Goal: Transaction & Acquisition: Purchase product/service

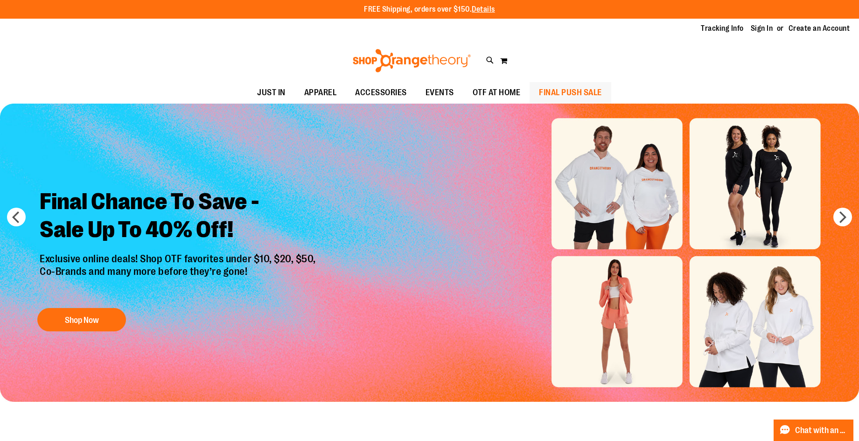
click at [541, 90] on span "FINAL PUSH SALE" at bounding box center [570, 92] width 63 height 21
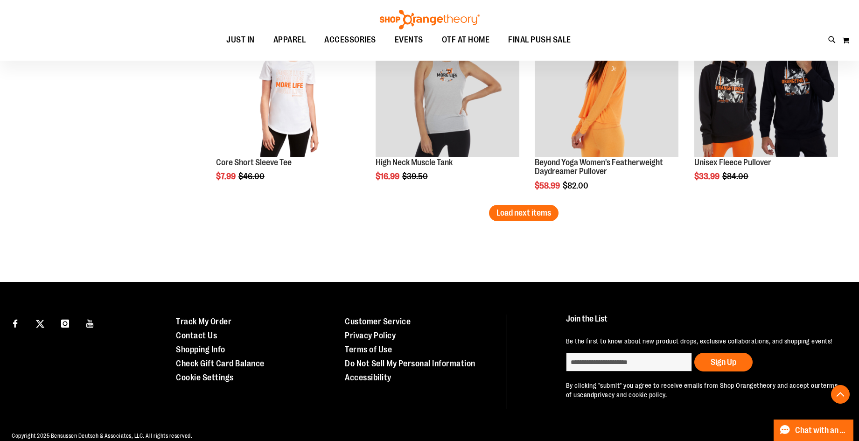
scroll to position [1777, 0]
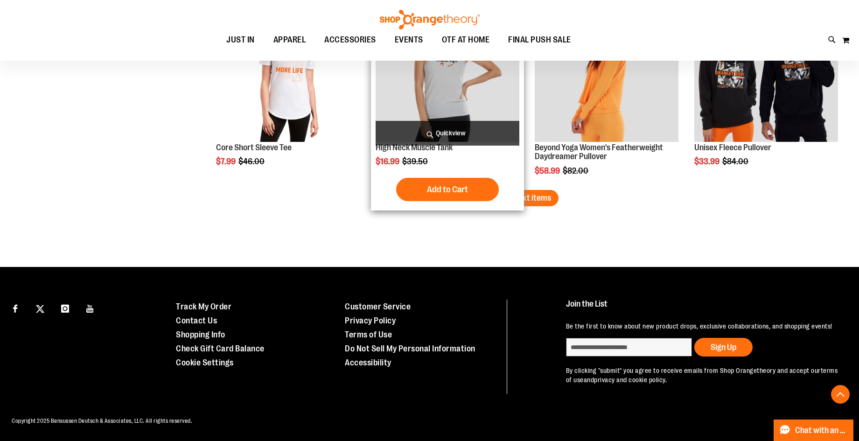
click at [506, 193] on span "Load next items" at bounding box center [524, 197] width 55 height 9
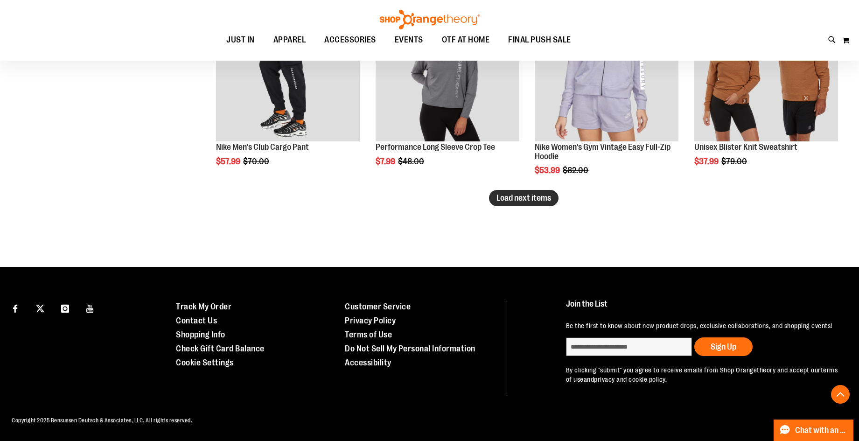
click at [533, 190] on button "Load next items" at bounding box center [524, 198] width 70 height 16
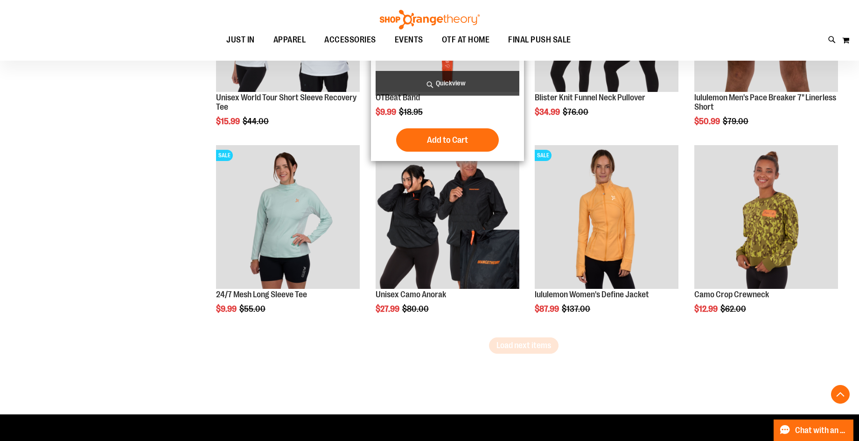
scroll to position [2928, 0]
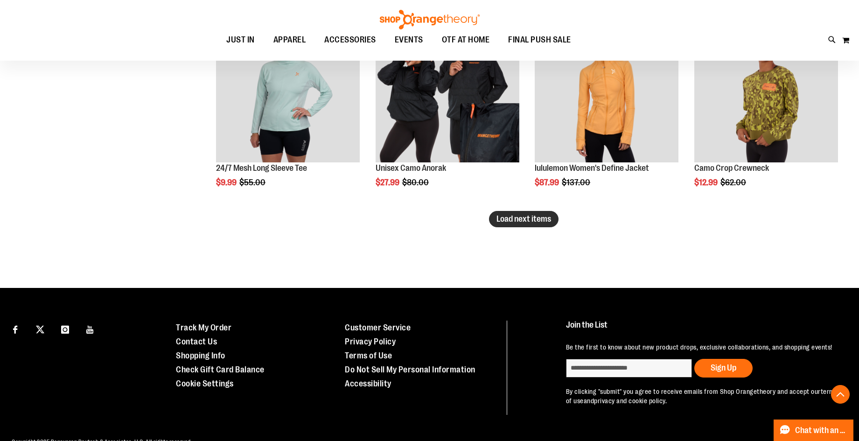
click at [505, 225] on button "Load next items" at bounding box center [524, 219] width 70 height 16
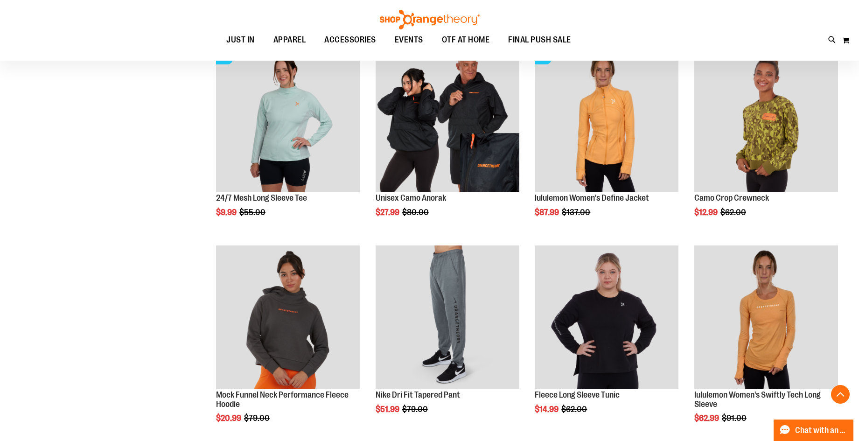
scroll to position [2881, 0]
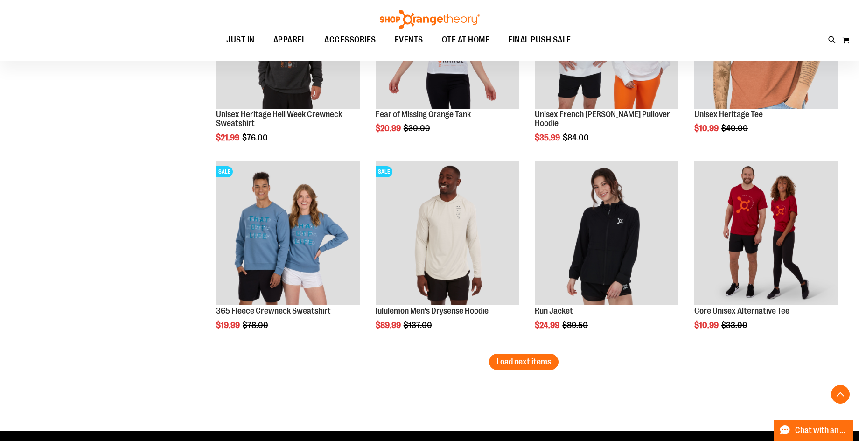
scroll to position [3395, 0]
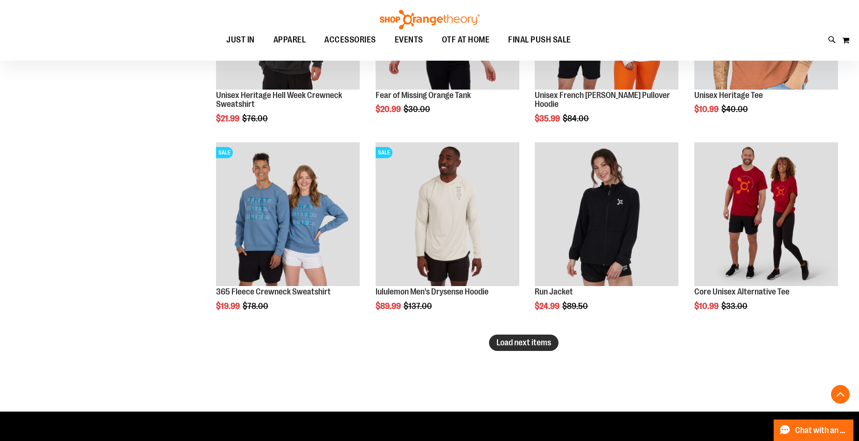
click at [549, 339] on span "Load next items" at bounding box center [524, 342] width 55 height 9
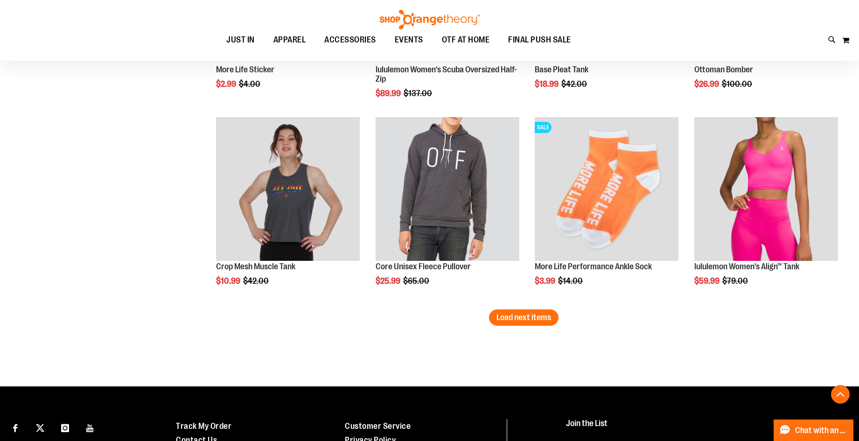
scroll to position [4048, 0]
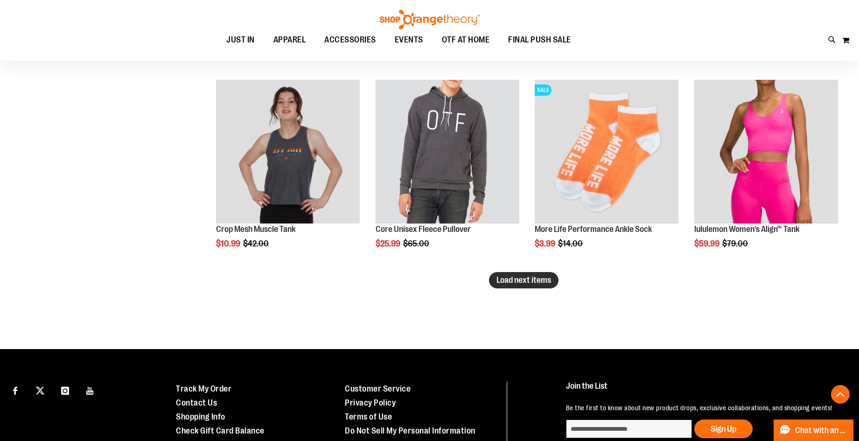
click at [521, 273] on button "Load next items" at bounding box center [524, 280] width 70 height 16
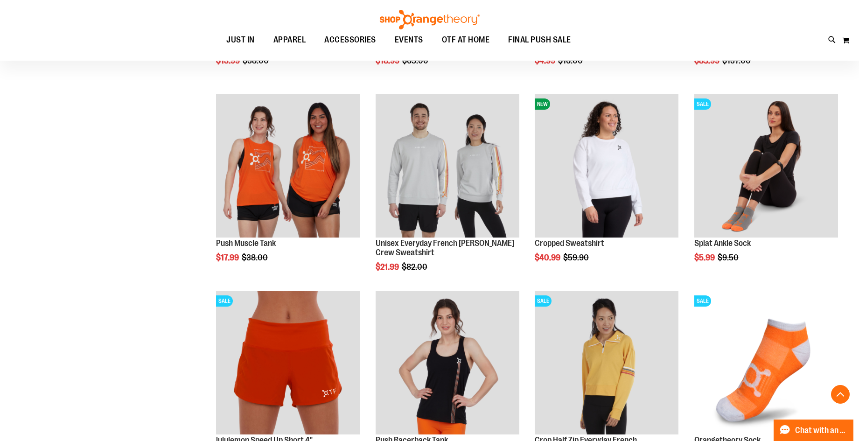
scroll to position [4562, 0]
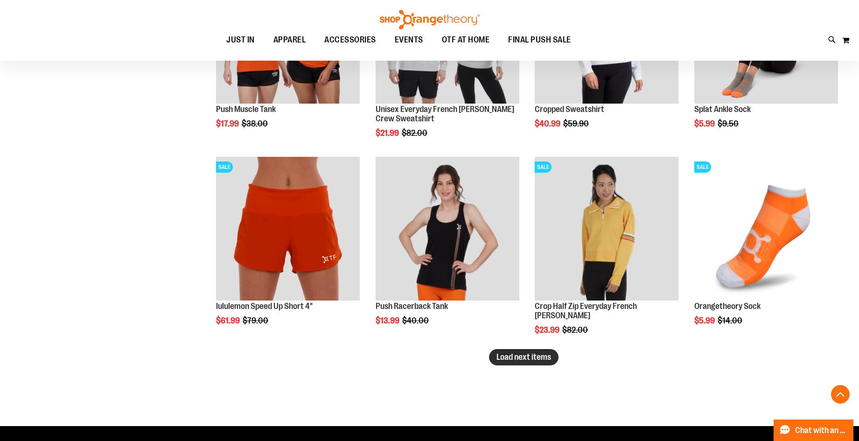
click at [534, 356] on span "Load next items" at bounding box center [524, 356] width 55 height 9
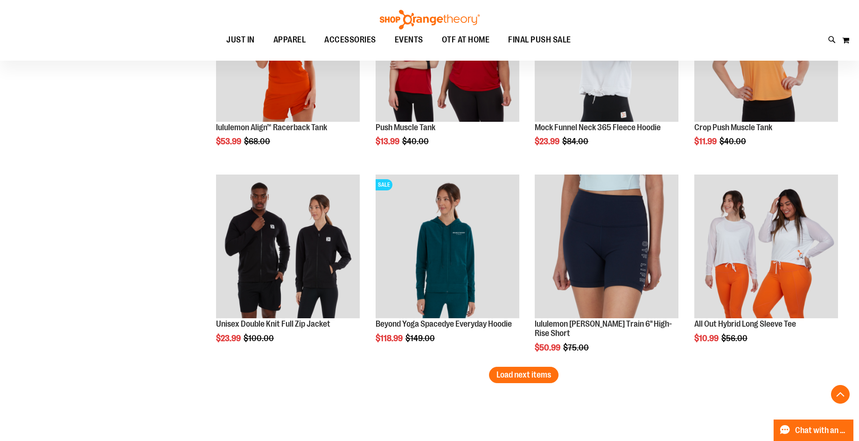
scroll to position [5262, 0]
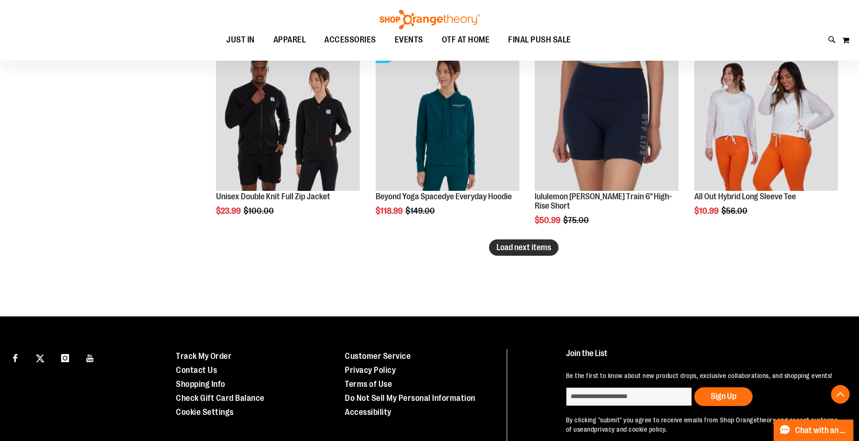
click at [526, 251] on span "Load next items" at bounding box center [524, 247] width 55 height 9
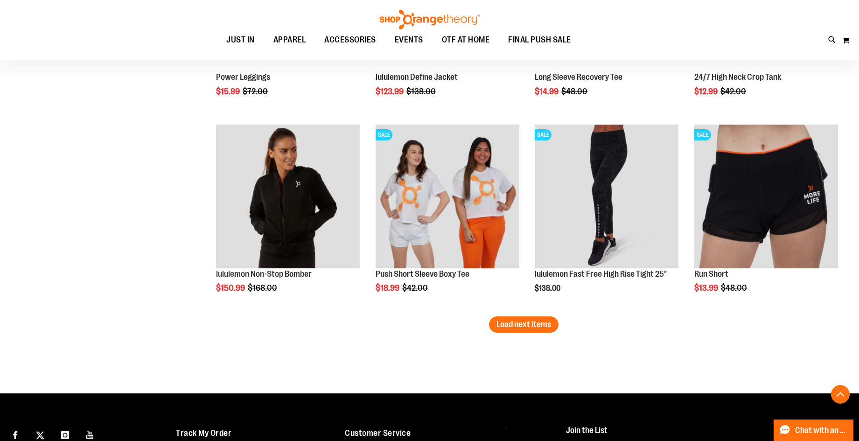
scroll to position [5822, 0]
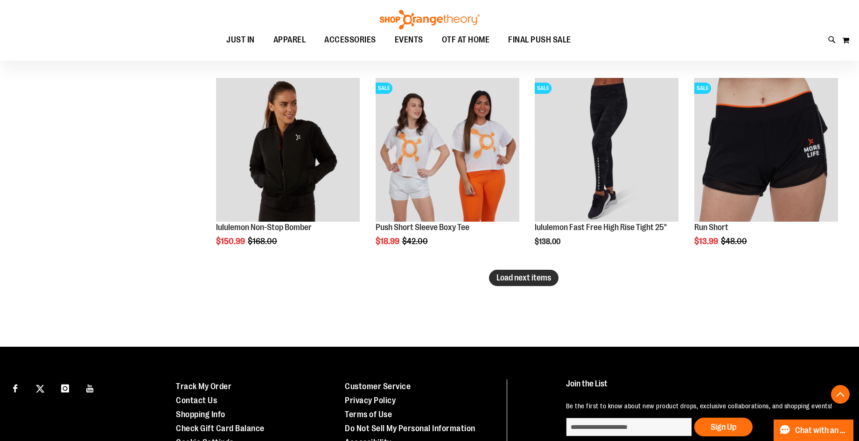
click at [545, 278] on span "Load next items" at bounding box center [524, 277] width 55 height 9
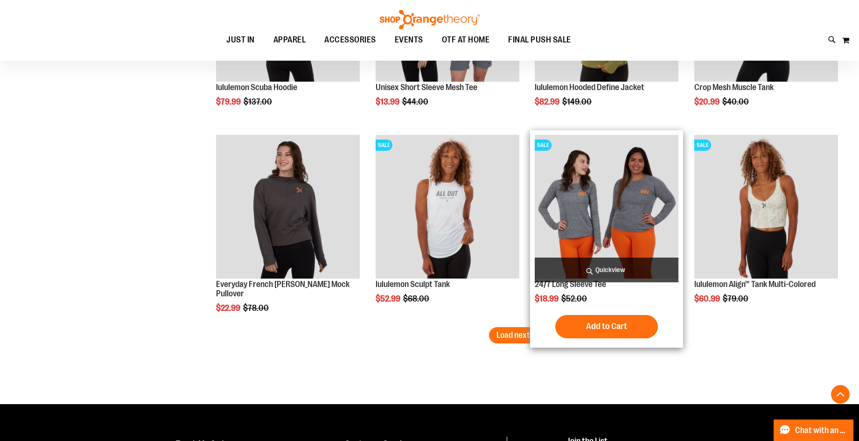
scroll to position [6476, 0]
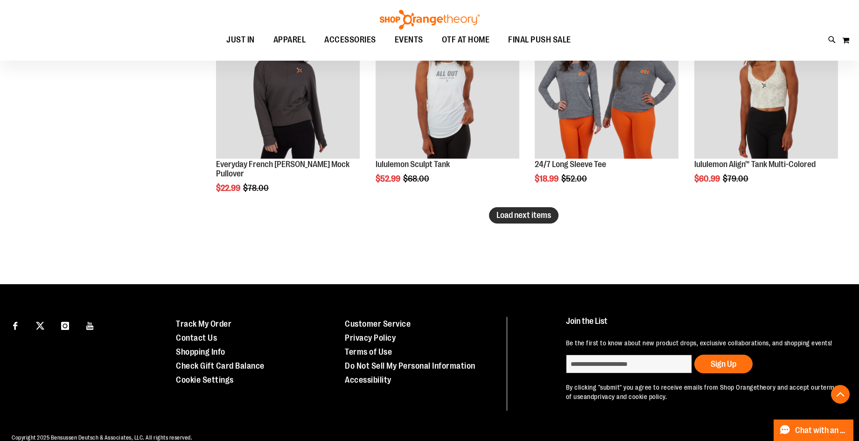
click at [515, 220] on button "Load next items" at bounding box center [524, 215] width 70 height 16
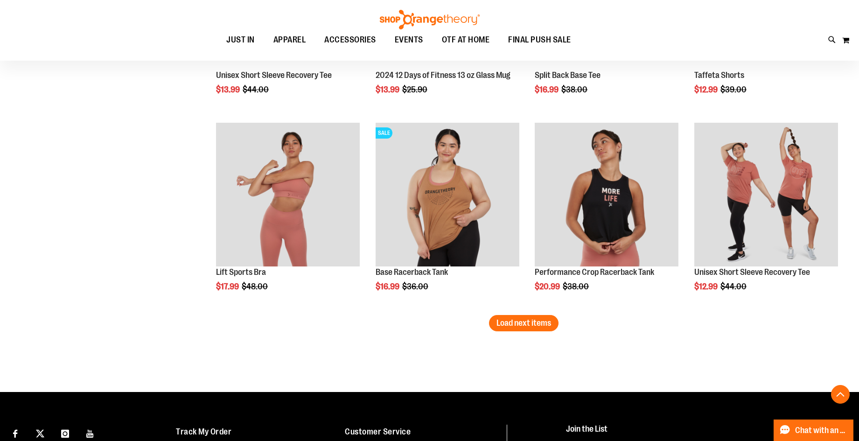
scroll to position [7036, 0]
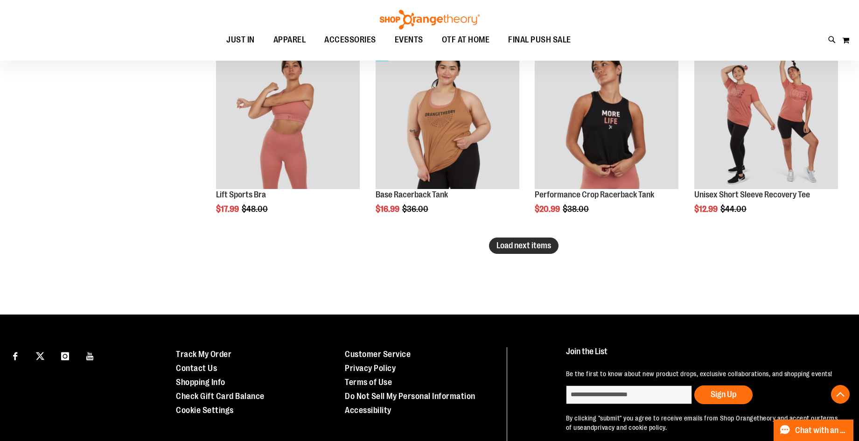
click at [544, 243] on span "Load next items" at bounding box center [524, 245] width 55 height 9
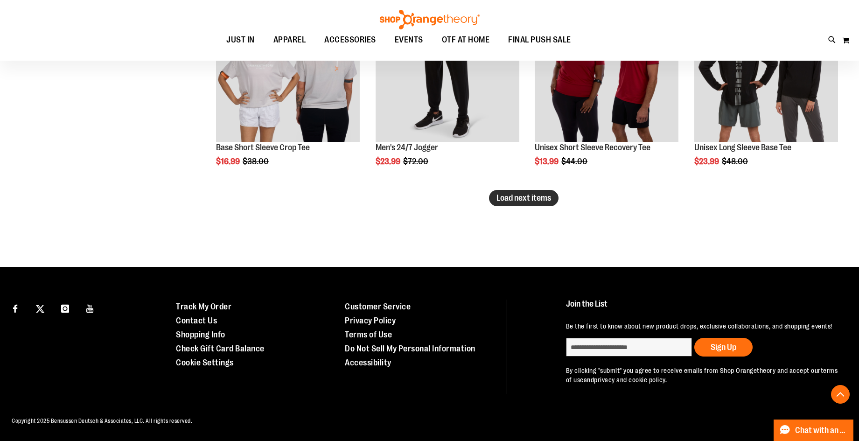
click at [511, 193] on span "Load next items" at bounding box center [524, 197] width 55 height 9
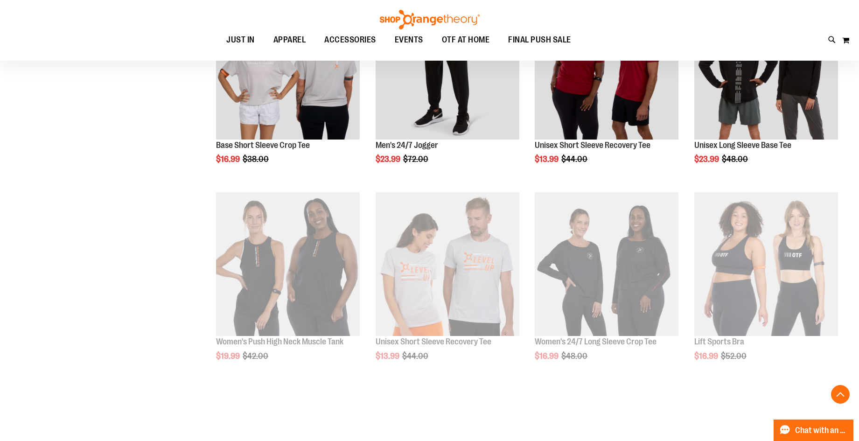
scroll to position [7683, 0]
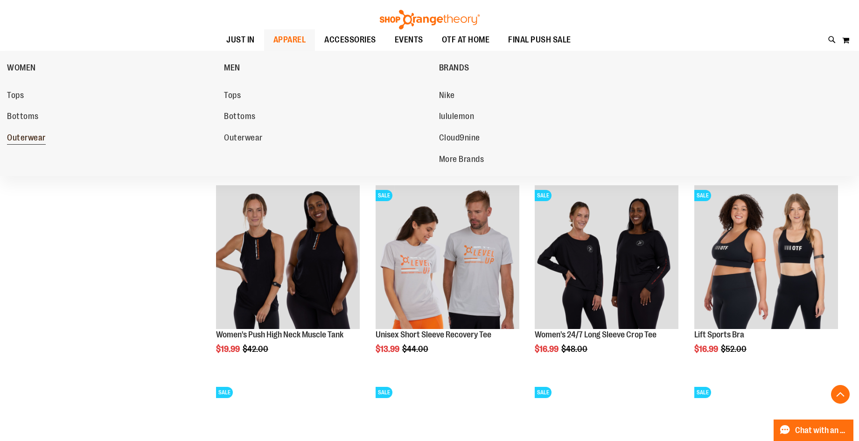
click at [24, 140] on span "Outerwear" at bounding box center [26, 139] width 39 height 12
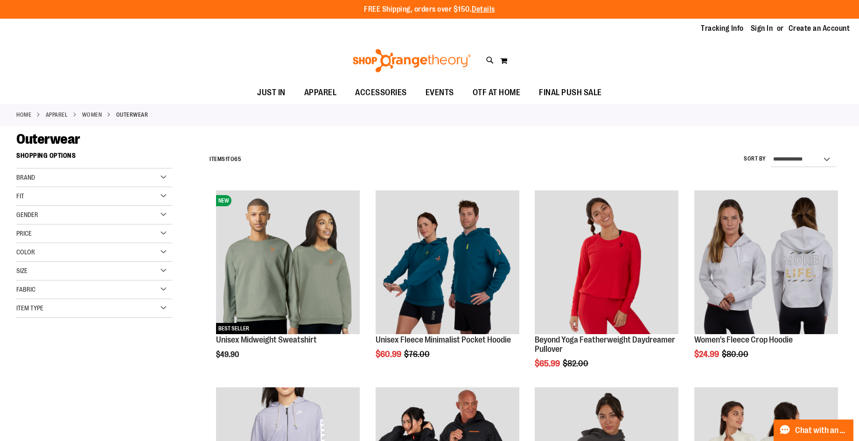
click at [88, 179] on div "Brand" at bounding box center [94, 178] width 156 height 19
click at [25, 218] on link "Orangetheory" at bounding box center [88, 216] width 149 height 10
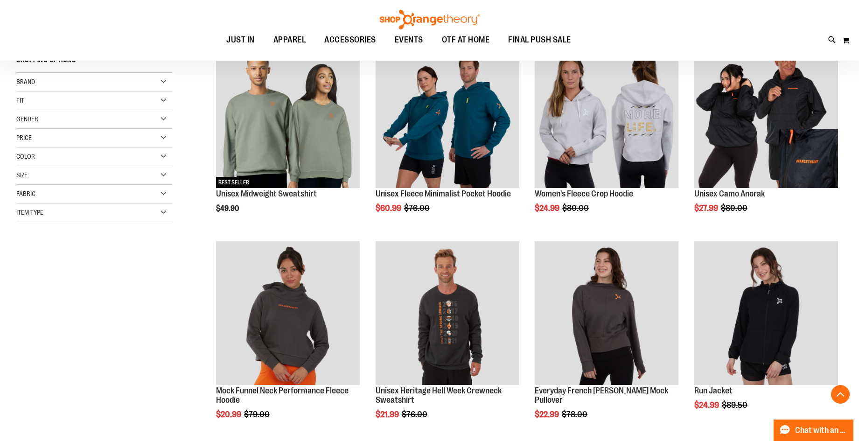
scroll to position [148, 0]
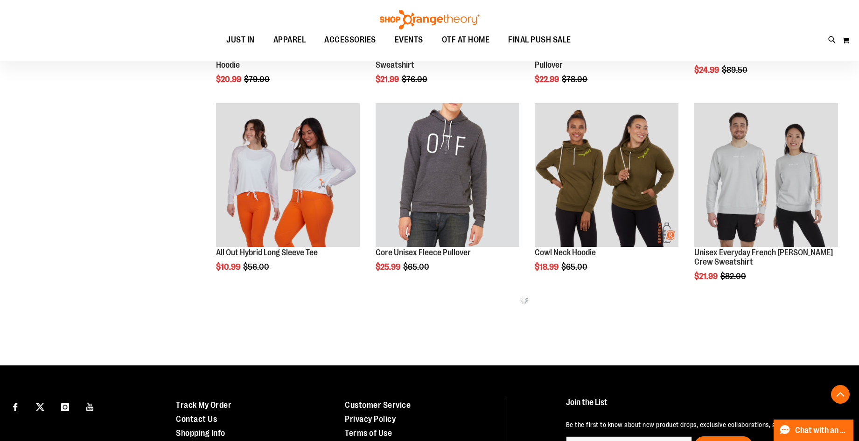
scroll to position [474, 0]
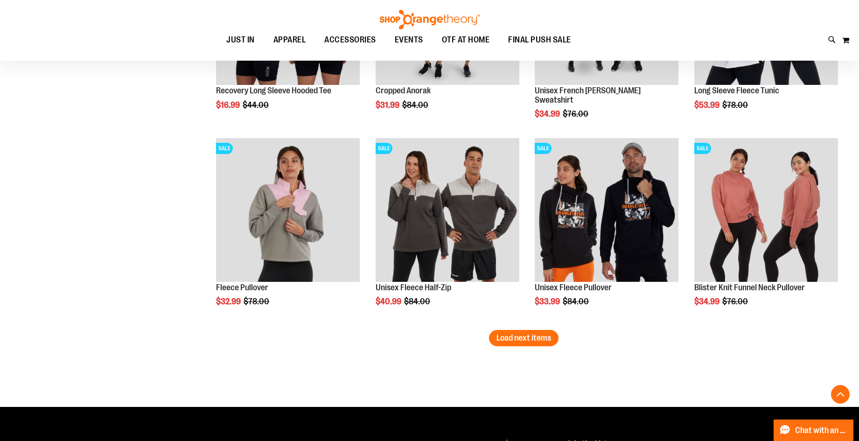
scroll to position [1641, 0]
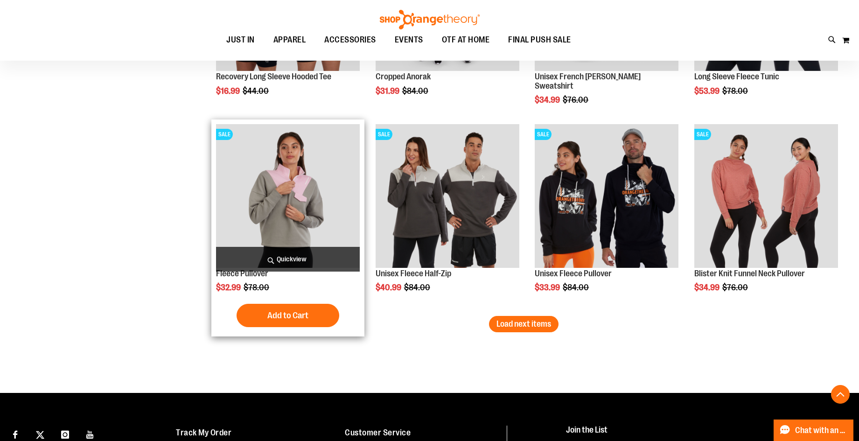
click at [259, 204] on img "product" at bounding box center [288, 196] width 144 height 144
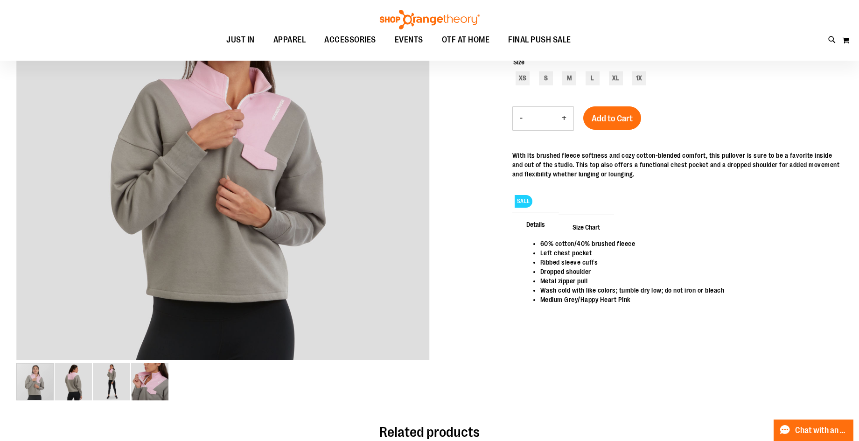
scroll to position [46, 0]
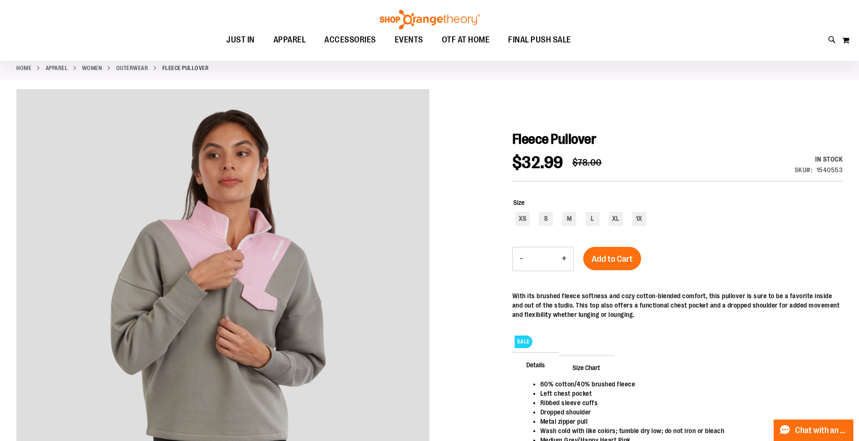
click at [605, 255] on span "Add to Cart" at bounding box center [612, 259] width 41 height 10
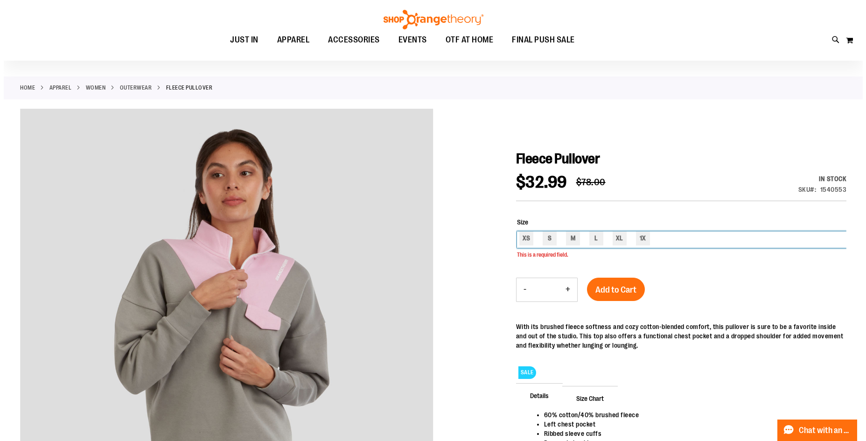
scroll to position [23, 0]
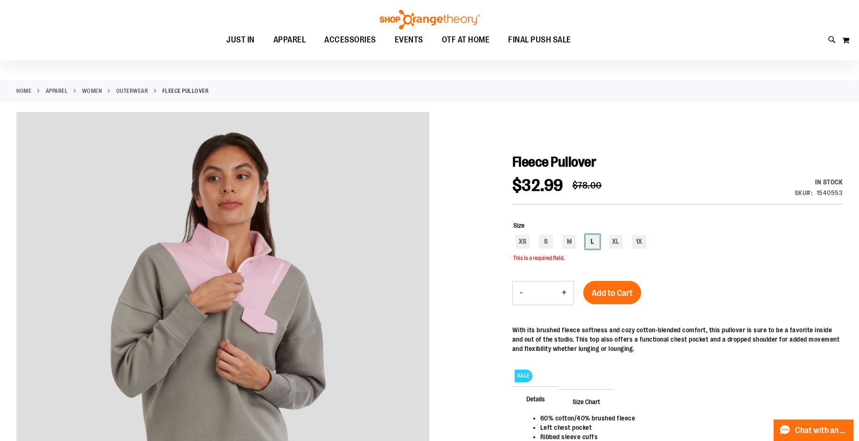
click at [592, 239] on div "L" at bounding box center [593, 242] width 14 height 14
type input "***"
click at [622, 281] on button "Add to Cart" at bounding box center [613, 292] width 58 height 23
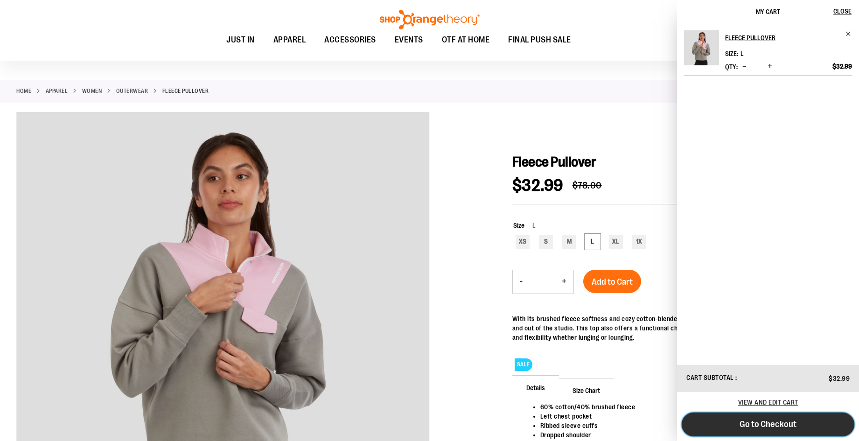
click at [793, 422] on span "Go to Checkout" at bounding box center [768, 424] width 57 height 10
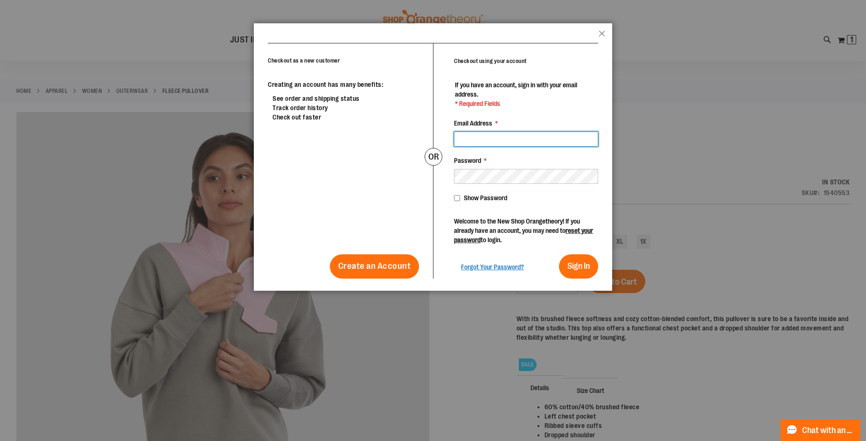
click at [520, 137] on input "Email Address *" at bounding box center [526, 139] width 144 height 15
type input "**********"
click at [566, 268] on button "Sign In" at bounding box center [578, 266] width 39 height 24
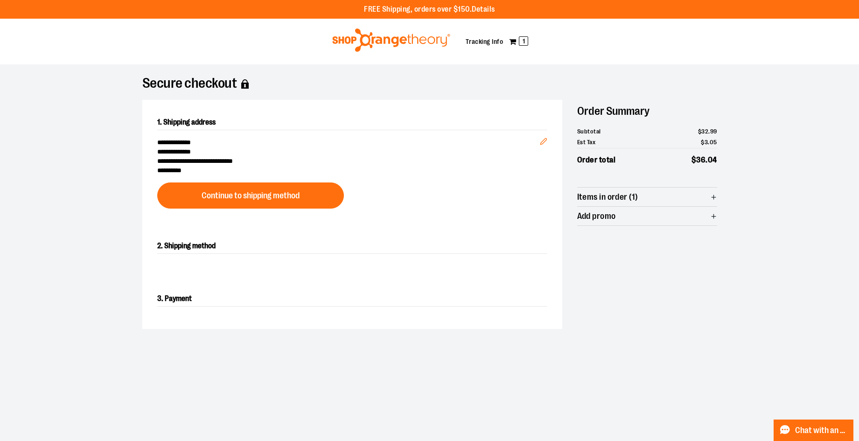
click at [426, 43] on img at bounding box center [391, 39] width 121 height 23
